Goal: Transaction & Acquisition: Subscribe to service/newsletter

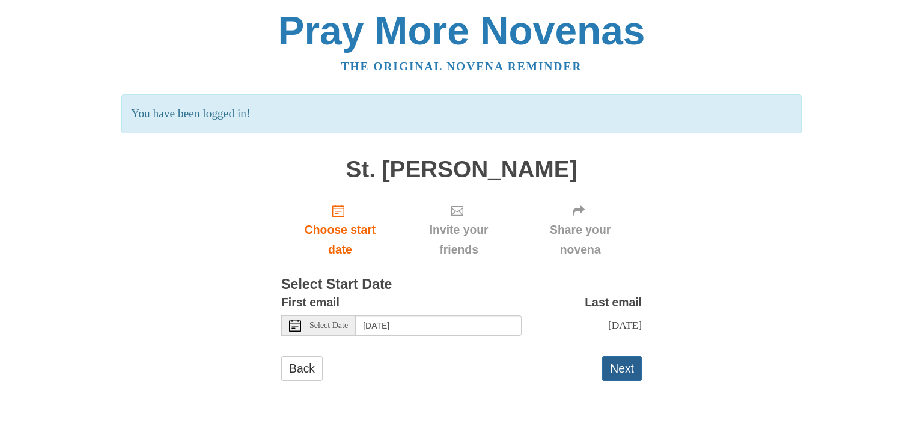
click at [618, 362] on button "Next" at bounding box center [622, 369] width 40 height 25
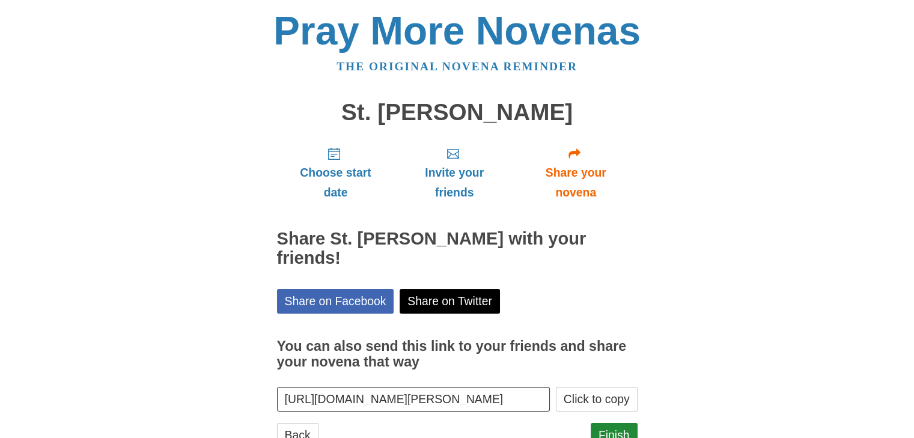
scroll to position [43, 0]
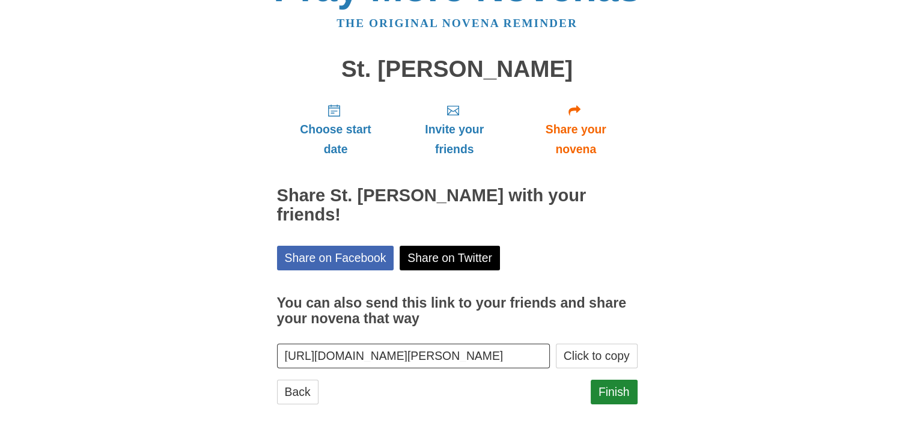
drag, startPoint x: 463, startPoint y: 360, endPoint x: 469, endPoint y: 359, distance: 6.0
click at [464, 359] on input "https://www.praymorenovenas.com/st-joseph-novena/1226311" at bounding box center [414, 356] width 274 height 25
click at [606, 357] on button "Click to copy" at bounding box center [597, 356] width 82 height 25
click at [353, 129] on span "Choose start date" at bounding box center [336, 140] width 94 height 40
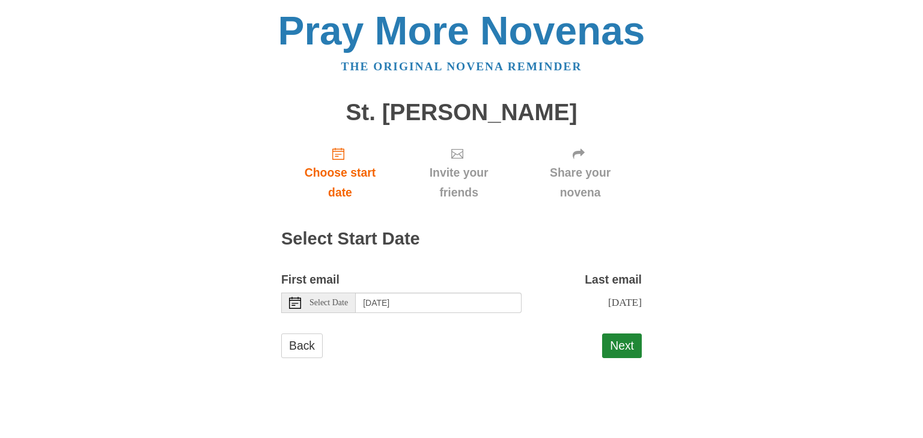
click at [320, 305] on span "Select Date" at bounding box center [329, 303] width 38 height 8
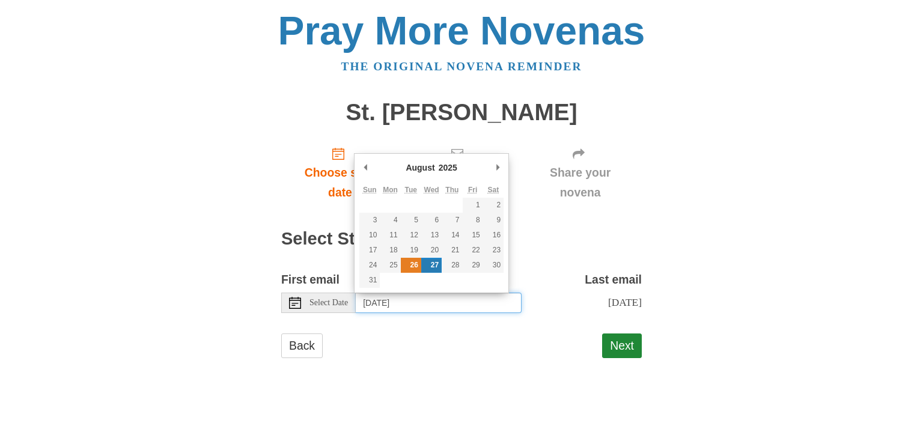
type input "Tuesday, August 26th"
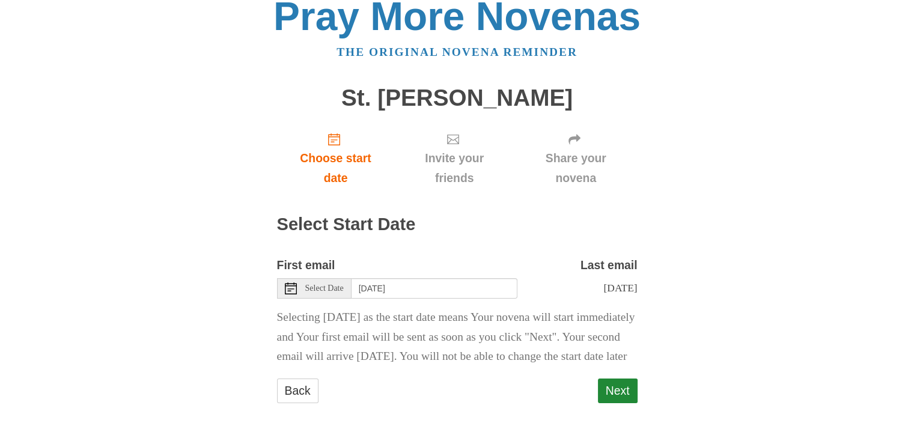
scroll to position [34, 0]
click at [617, 388] on button "Next" at bounding box center [618, 391] width 40 height 25
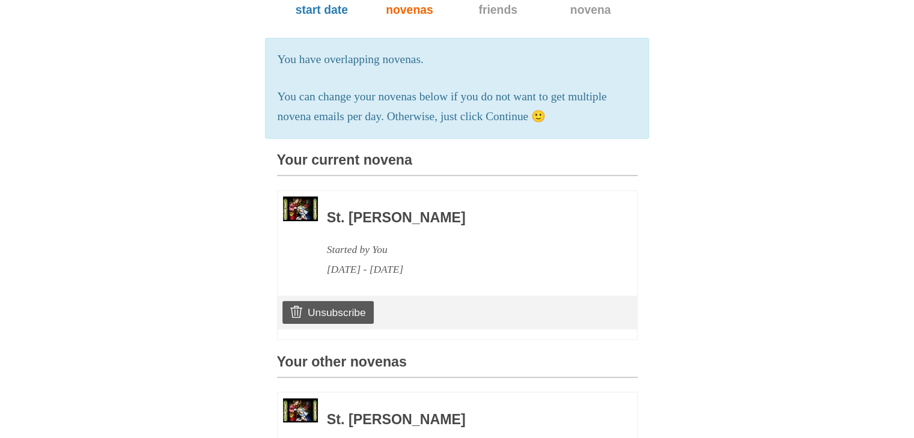
scroll to position [180, 0]
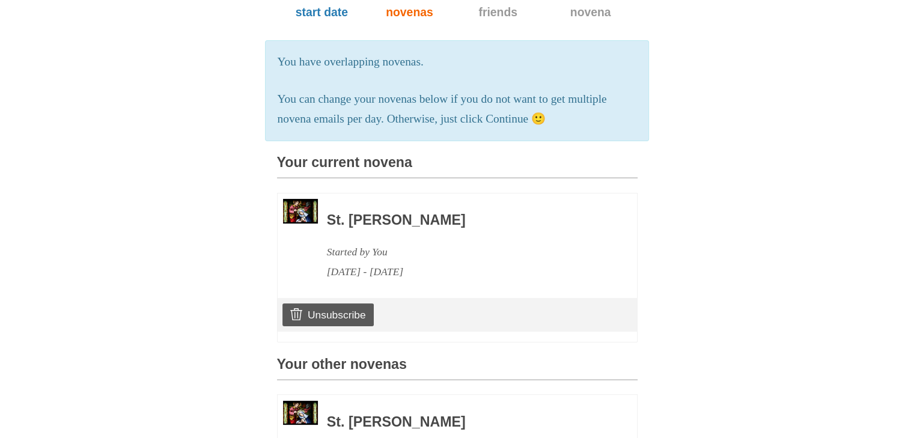
click at [444, 216] on h3 "St. [PERSON_NAME]" at bounding box center [466, 221] width 278 height 16
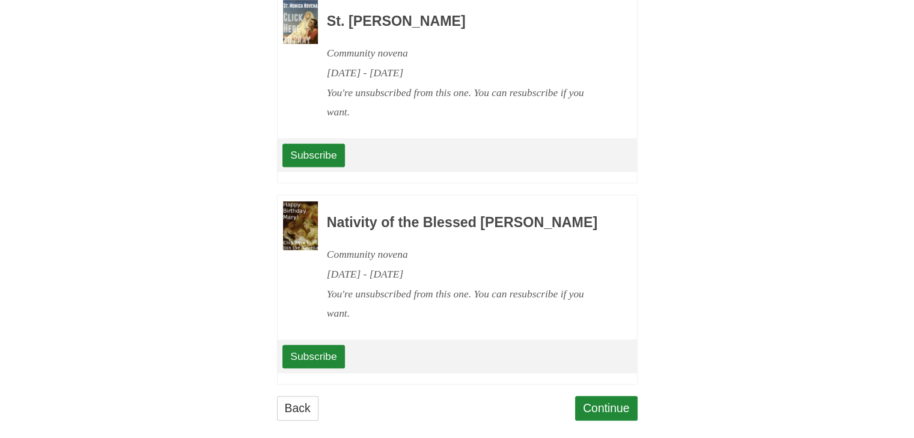
scroll to position [773, 0]
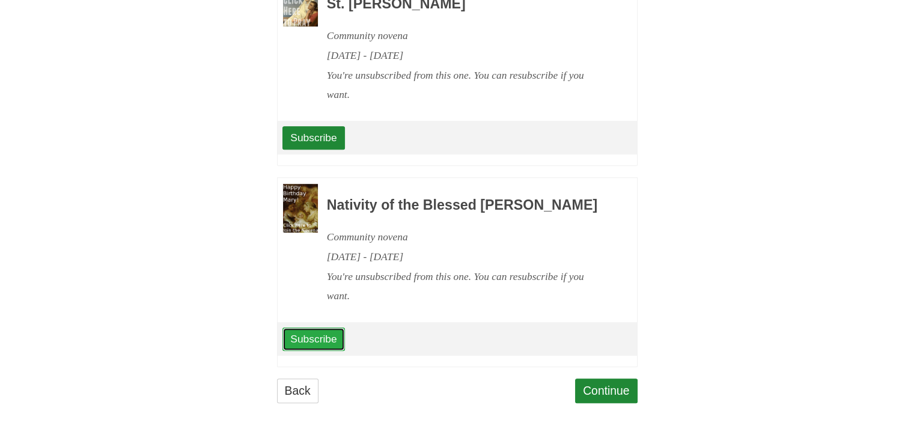
click at [306, 341] on link "Subscribe" at bounding box center [314, 339] width 62 height 23
click at [620, 387] on link "Continue" at bounding box center [606, 391] width 63 height 25
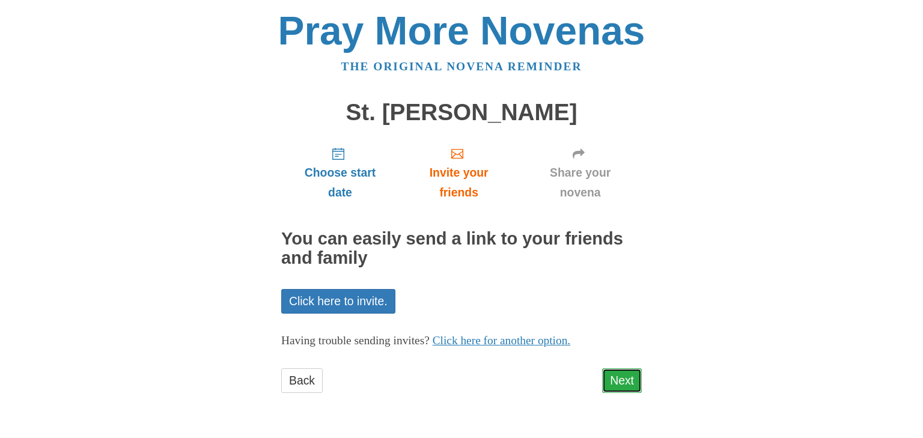
click at [629, 381] on link "Next" at bounding box center [622, 381] width 40 height 25
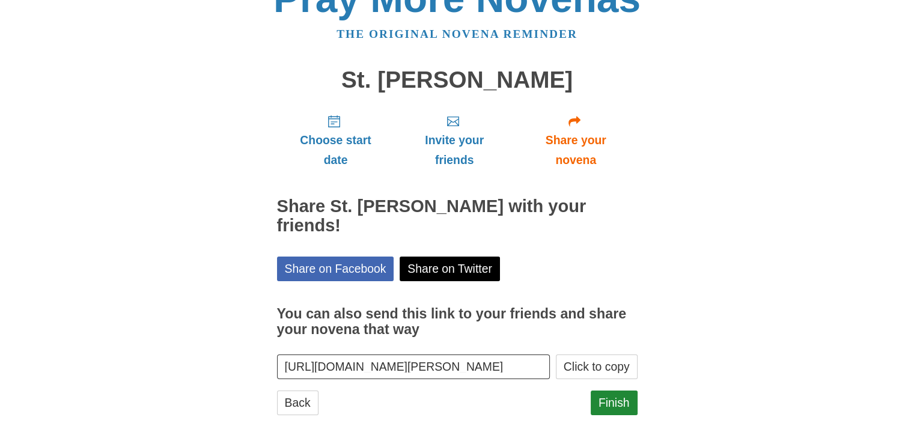
scroll to position [43, 0]
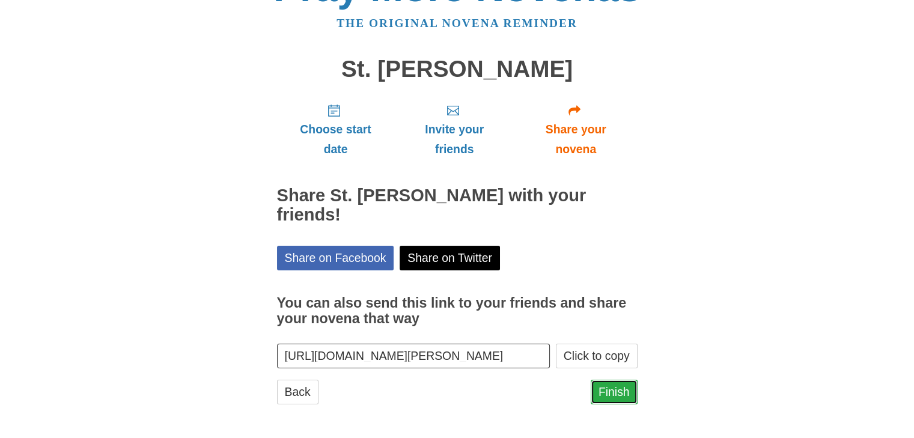
click at [623, 390] on link "Finish" at bounding box center [614, 392] width 47 height 25
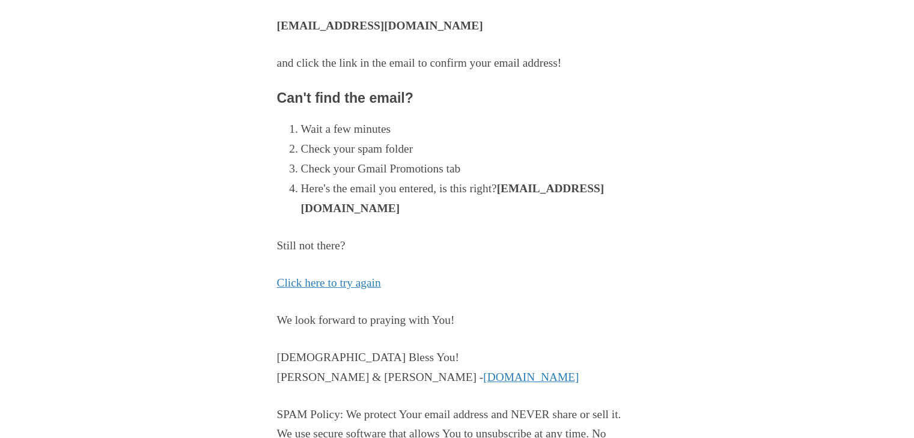
scroll to position [180, 0]
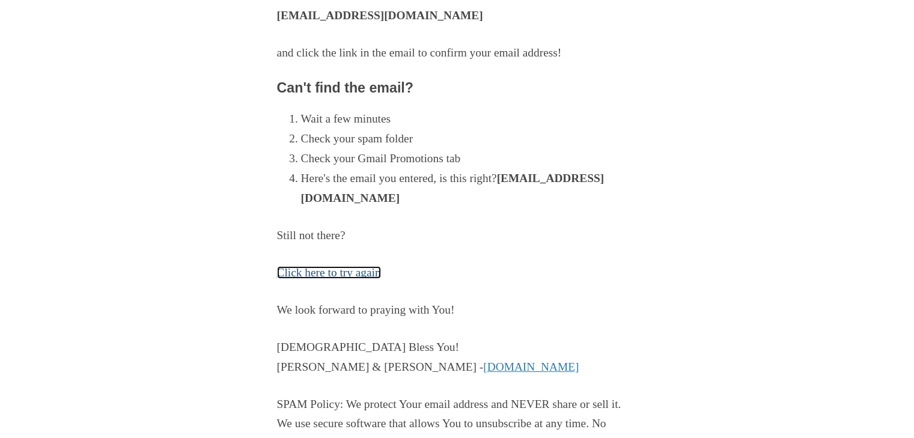
click at [344, 275] on link "Click here to try again" at bounding box center [329, 272] width 104 height 13
